Goal: Task Accomplishment & Management: Use online tool/utility

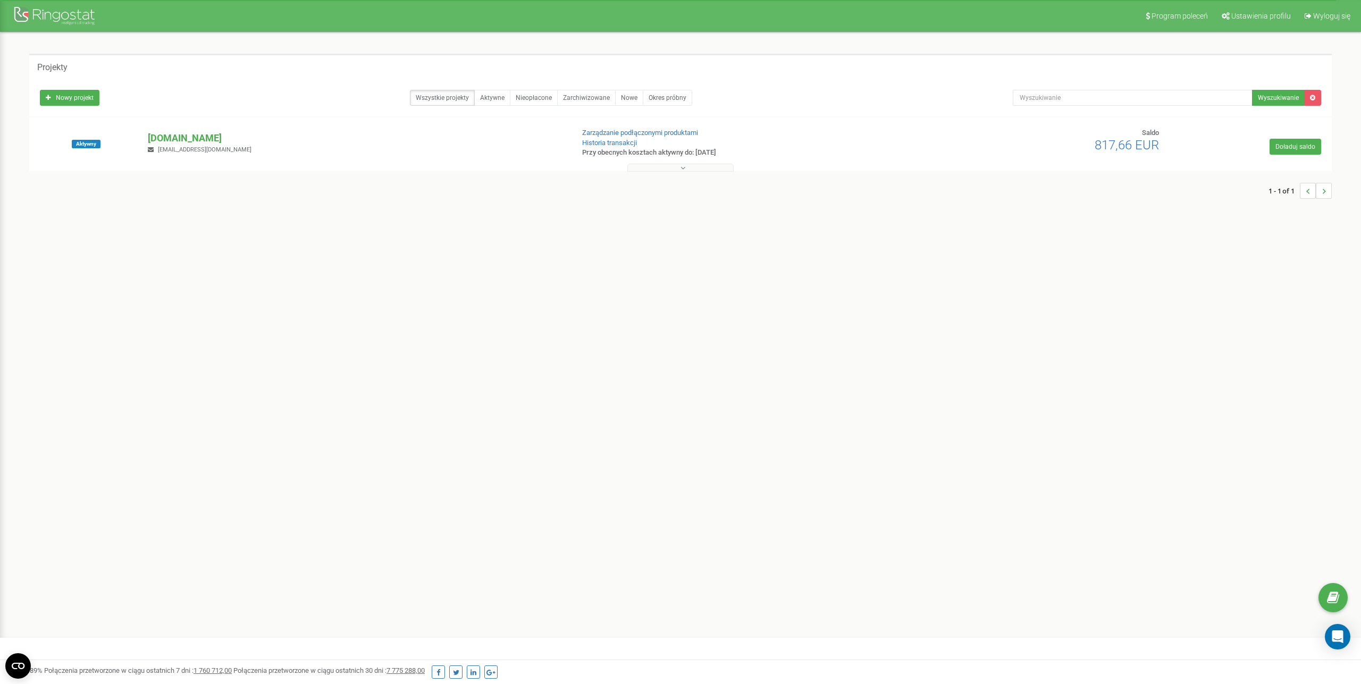
click at [426, 271] on div "Program poleceń Ustawienia profilu Wyloguj się Projekty Nowy projekt Wszystkie …" at bounding box center [680, 319] width 1361 height 638
click at [184, 138] on p "[DOMAIN_NAME]" at bounding box center [356, 138] width 416 height 14
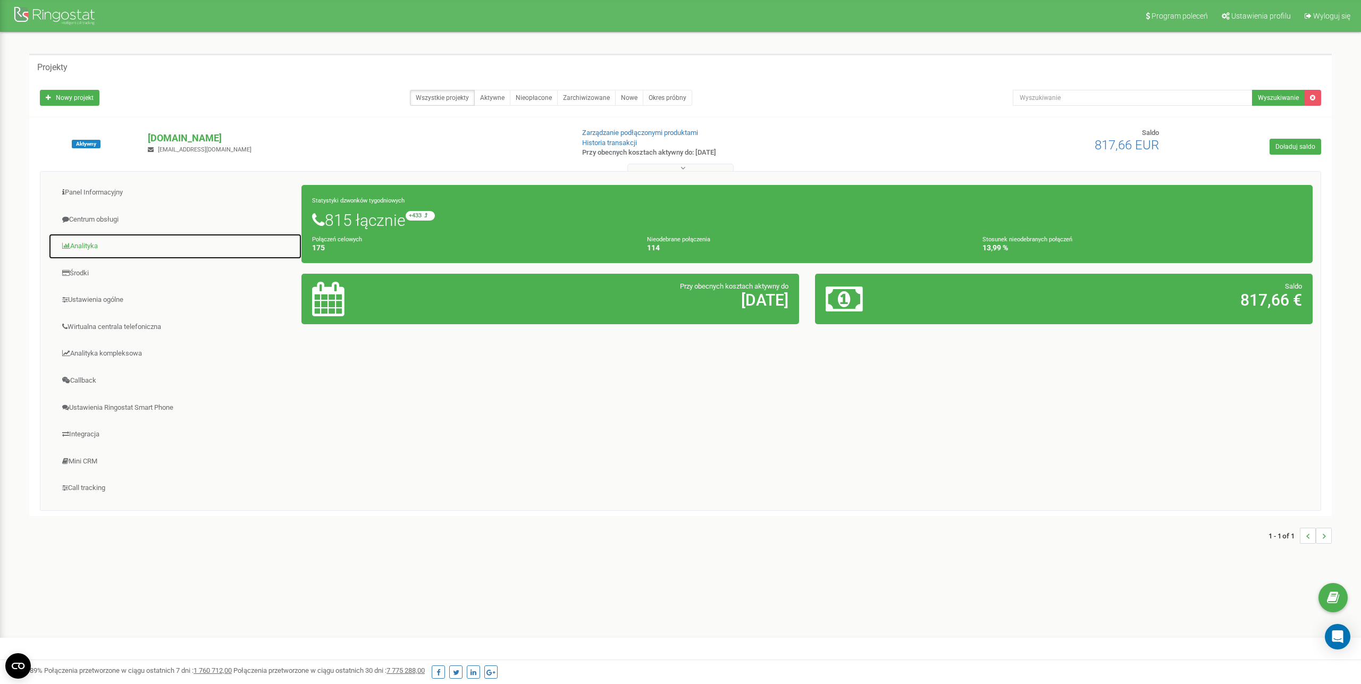
click at [96, 246] on link "Analityka" at bounding box center [175, 246] width 254 height 26
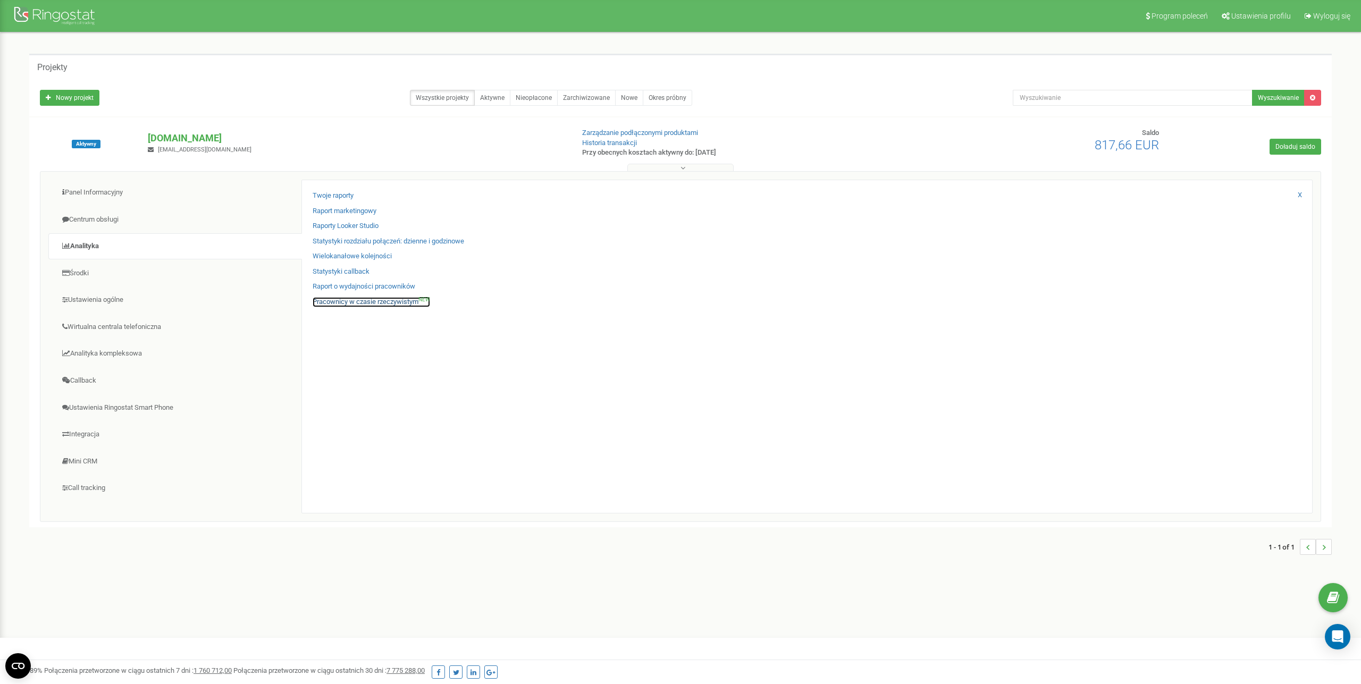
click at [335, 303] on link "Pracownicy w czasie rzeczywistym NEW" at bounding box center [371, 302] width 117 height 10
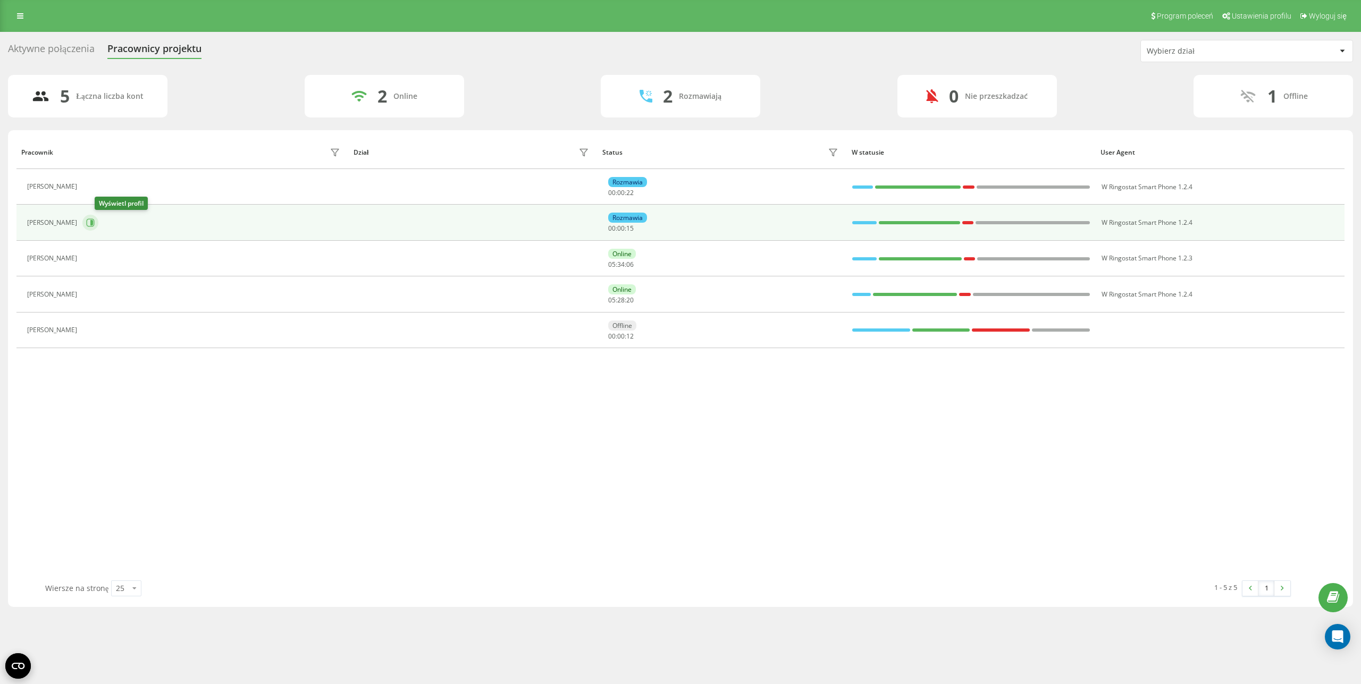
click at [95, 223] on icon at bounding box center [90, 222] width 9 height 9
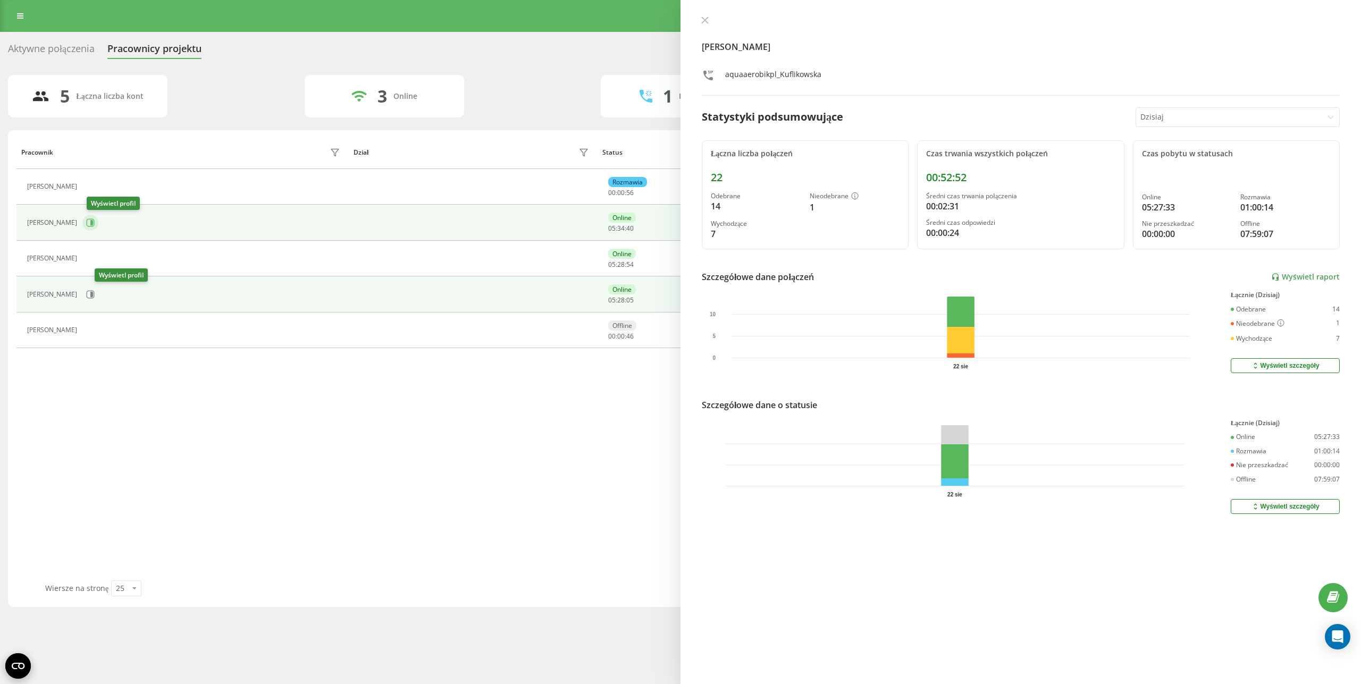
click at [92, 222] on icon at bounding box center [90, 222] width 9 height 9
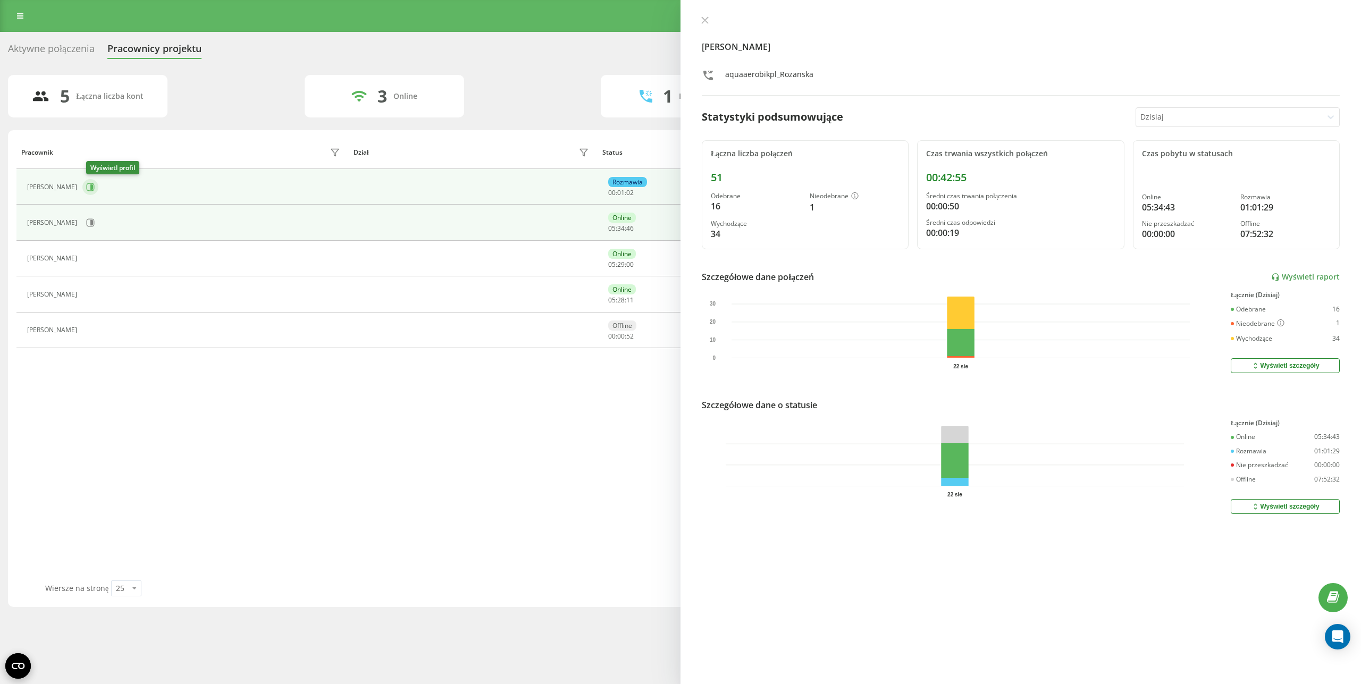
click at [94, 188] on icon at bounding box center [90, 187] width 9 height 9
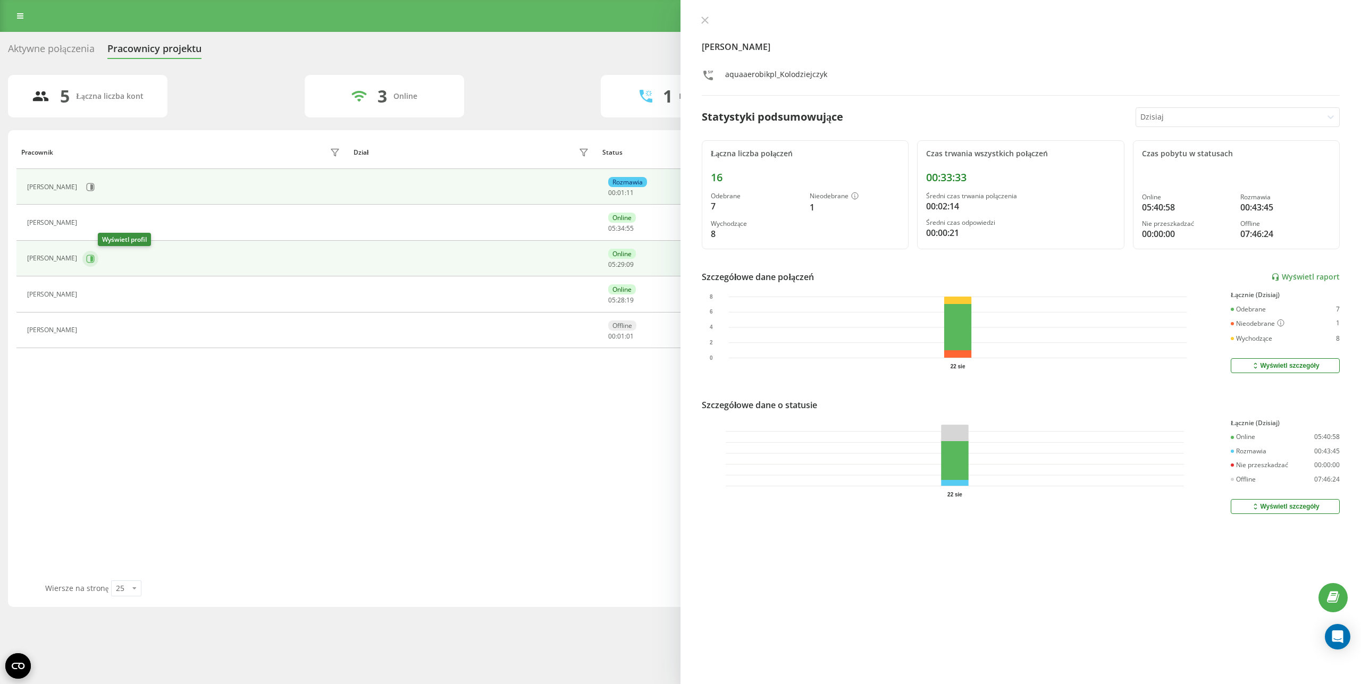
click at [95, 257] on icon at bounding box center [90, 259] width 9 height 9
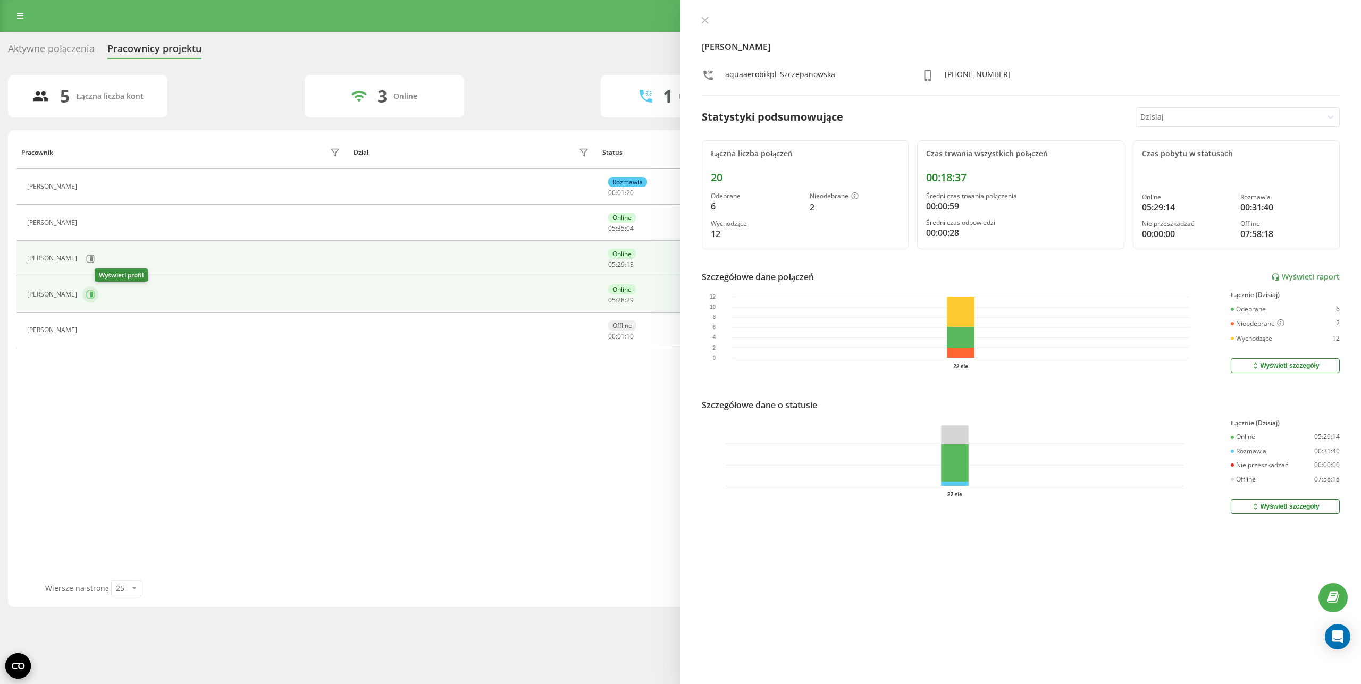
click at [93, 297] on icon at bounding box center [91, 294] width 3 height 5
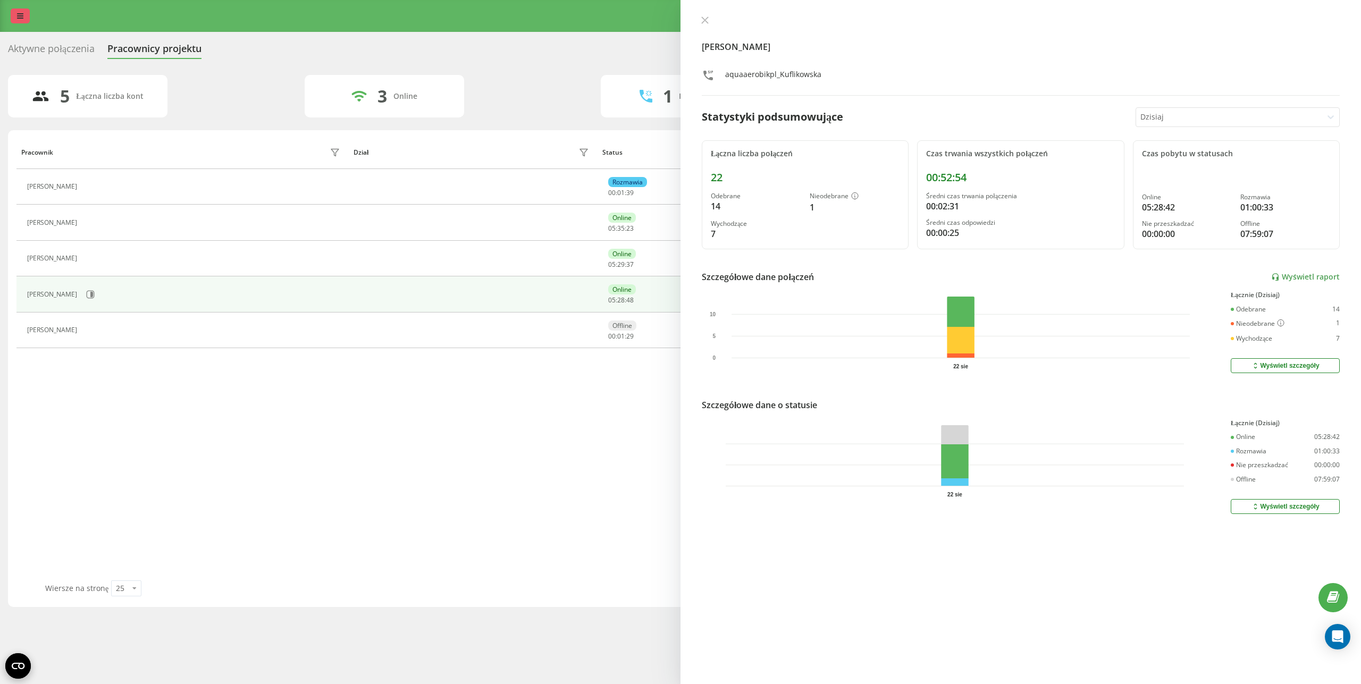
click at [22, 16] on icon at bounding box center [20, 15] width 6 height 7
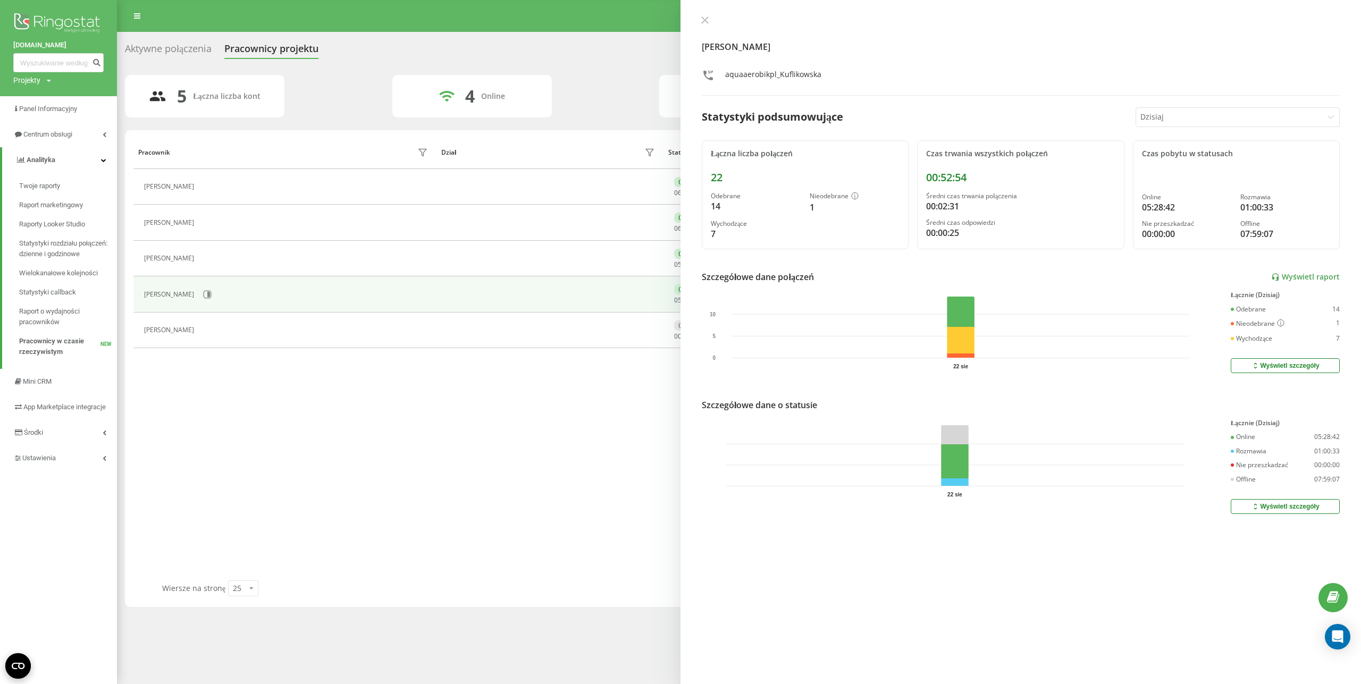
click at [449, 426] on div "Pracownik Dział Status W statusie User Agent Julia Kołodziejczyk Online 06 : 10…" at bounding box center [738, 358] width 1211 height 445
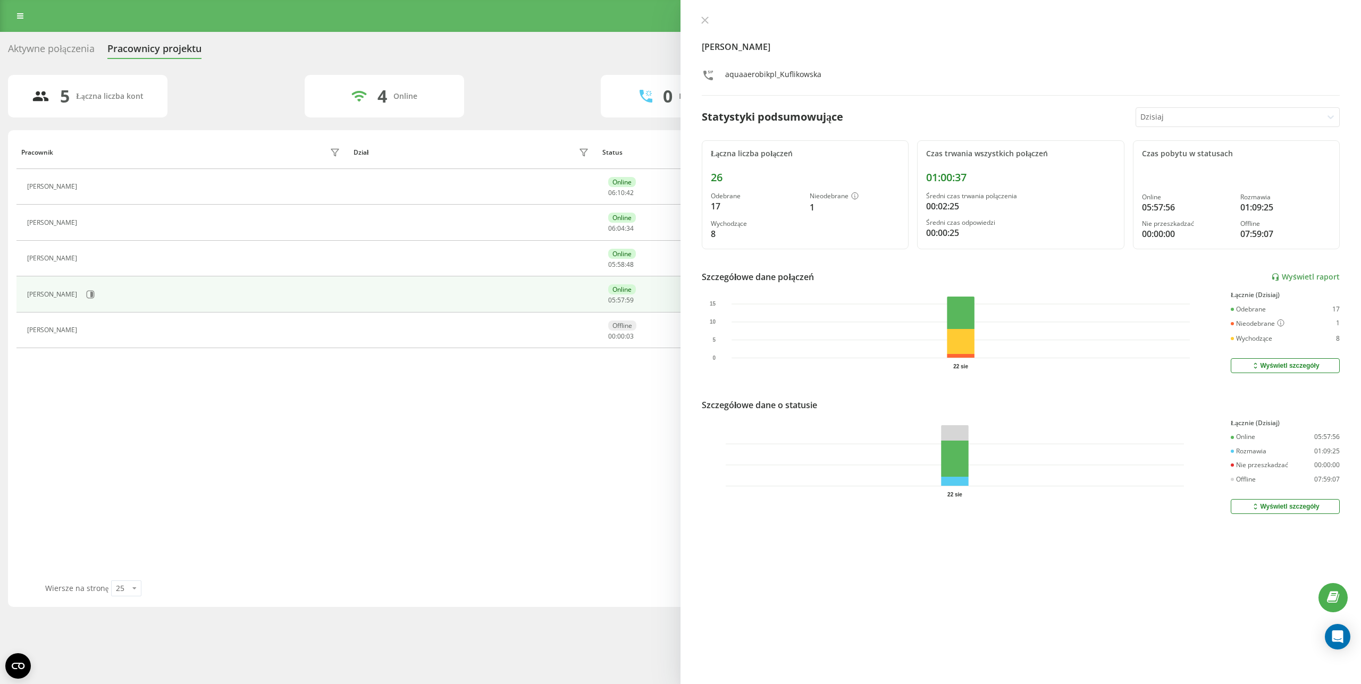
click at [704, 21] on icon at bounding box center [704, 19] width 7 height 7
